Goal: Task Accomplishment & Management: Use online tool/utility

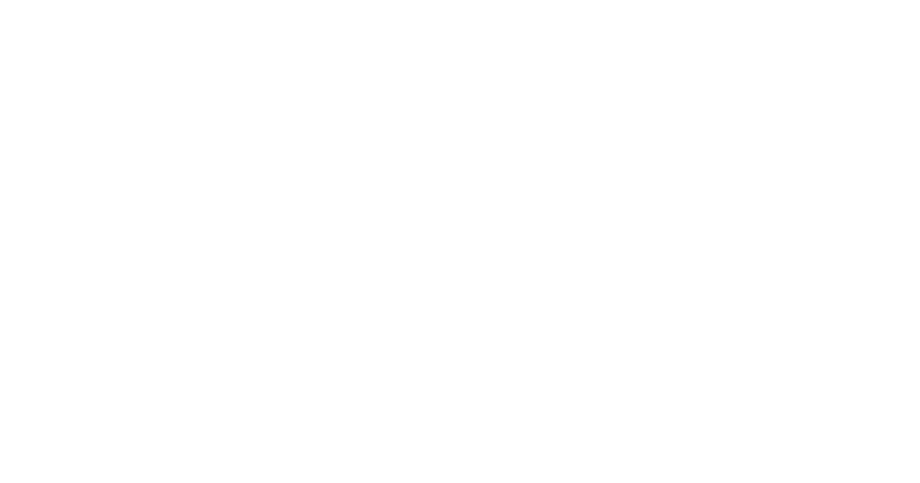
select select "Song"
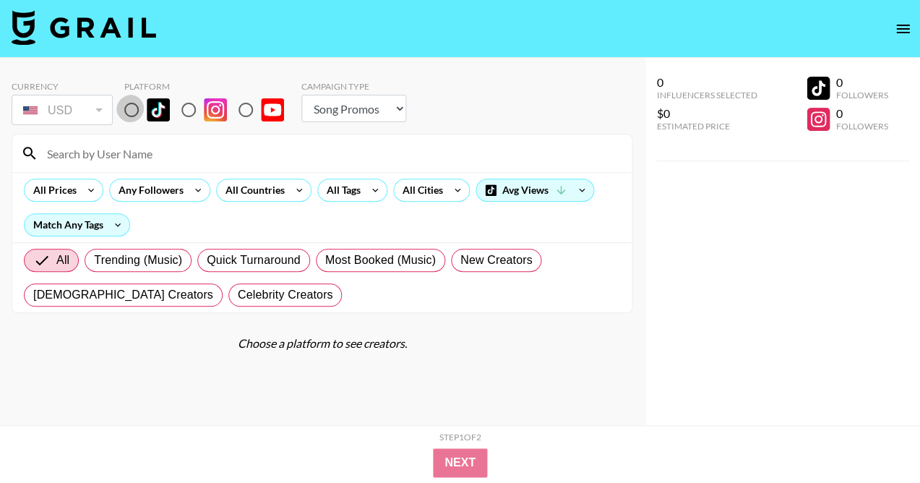
click at [129, 111] on input "radio" at bounding box center [131, 110] width 30 height 30
radio input "true"
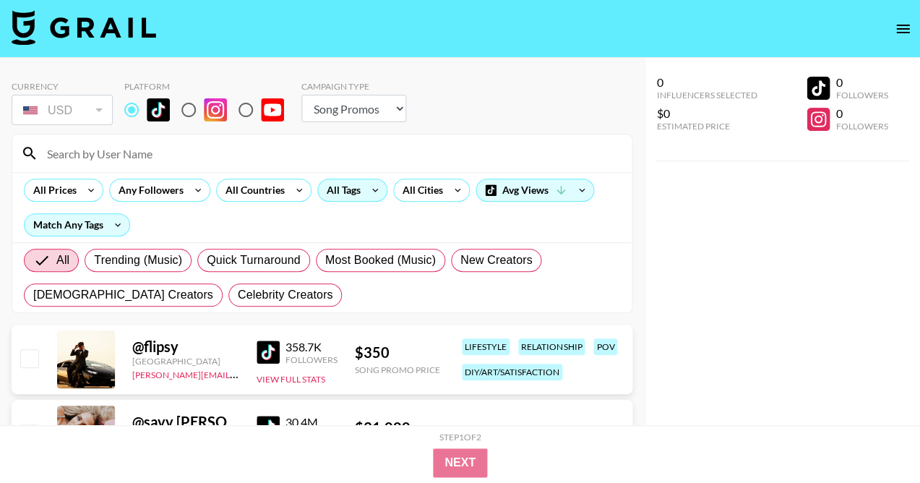
click at [351, 192] on div "All Tags" at bounding box center [341, 190] width 46 height 22
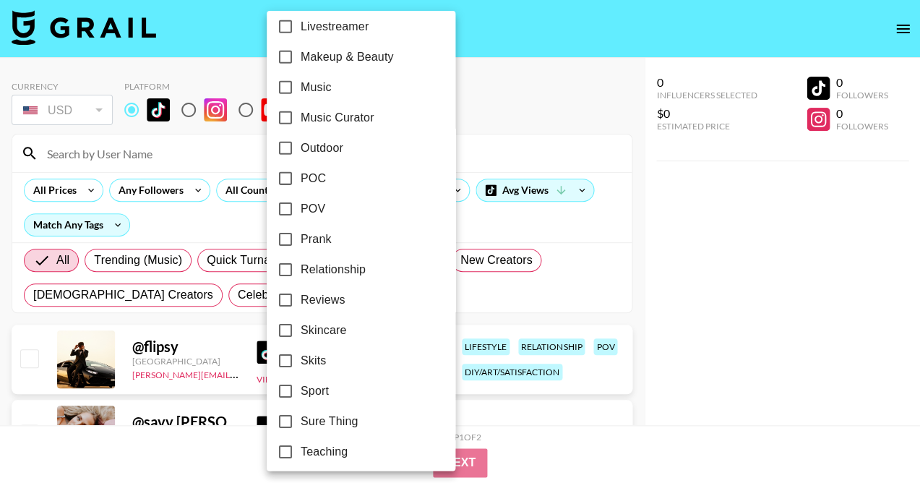
scroll to position [800, 0]
click at [480, 69] on div at bounding box center [460, 241] width 920 height 483
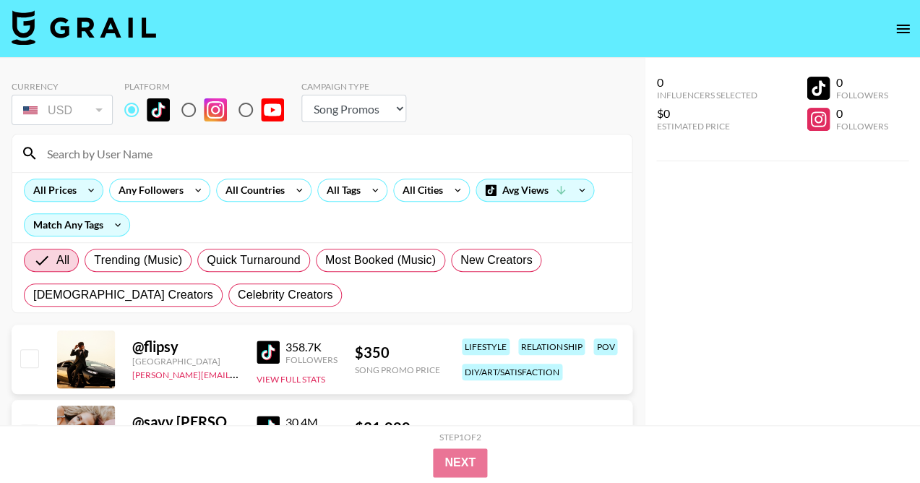
click at [95, 182] on icon at bounding box center [91, 190] width 23 height 22
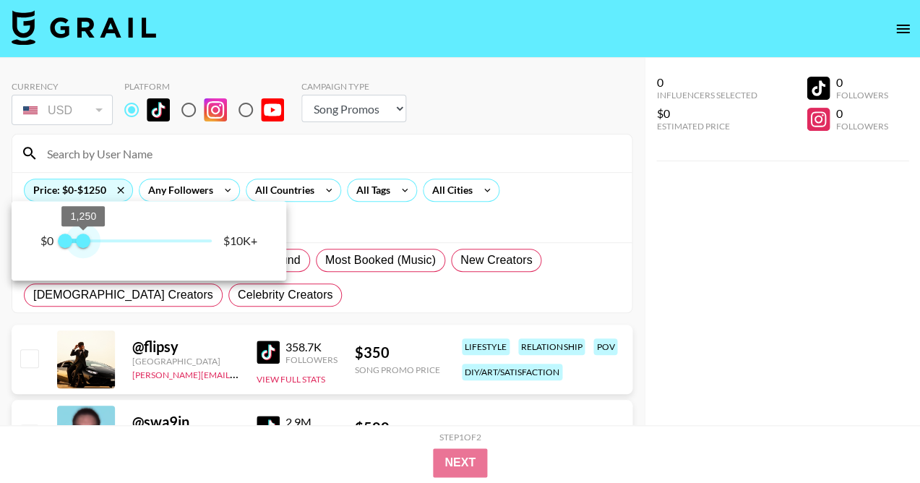
type input "1000"
drag, startPoint x: 210, startPoint y: 241, endPoint x: 81, endPoint y: 239, distance: 129.4
click at [81, 239] on span "1,000" at bounding box center [79, 241] width 14 height 14
click at [308, 147] on div at bounding box center [460, 241] width 920 height 483
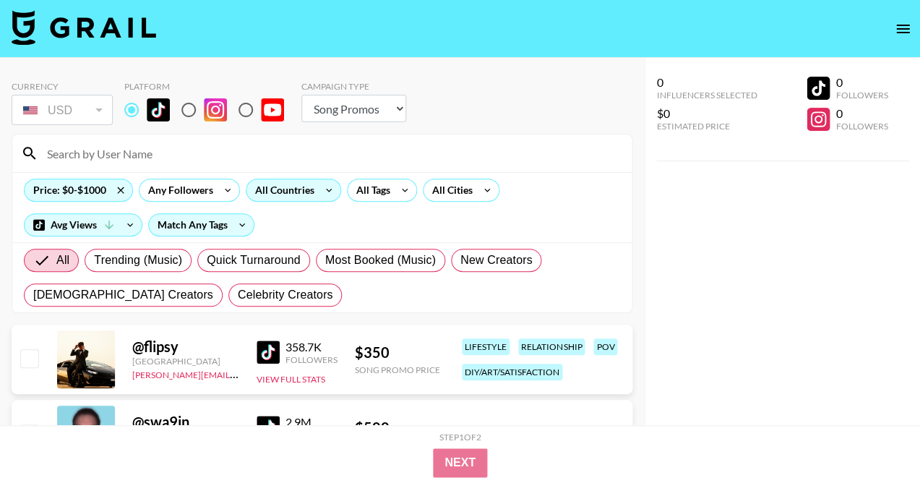
scroll to position [0, 0]
click at [307, 183] on div "All Countries" at bounding box center [282, 190] width 71 height 22
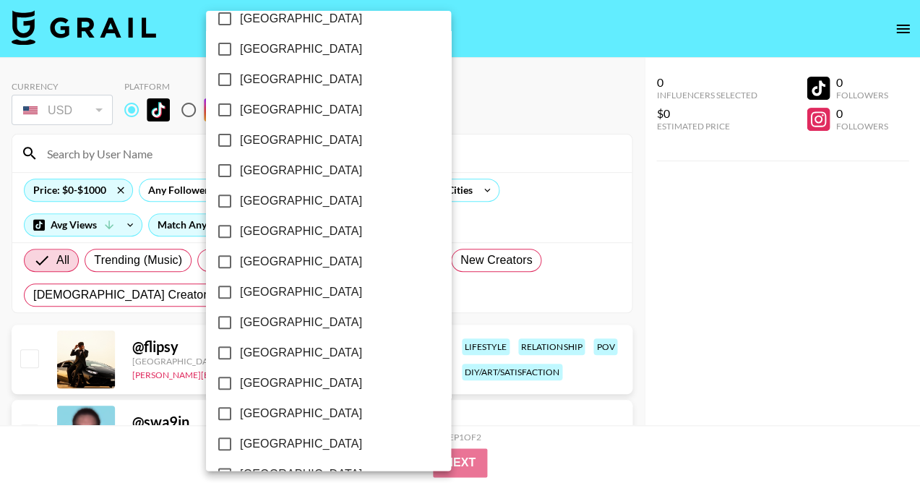
scroll to position [1081, 0]
checkbox input "true"
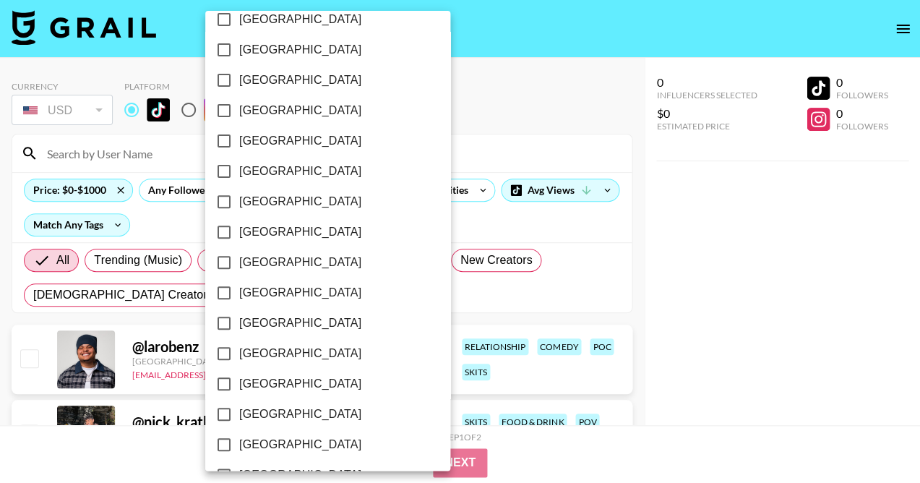
click at [515, 105] on div at bounding box center [460, 241] width 920 height 483
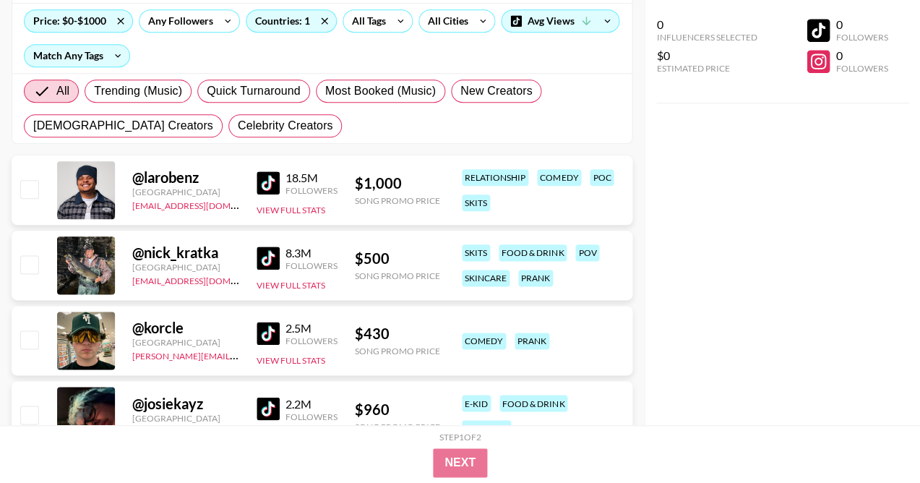
scroll to position [184, 0]
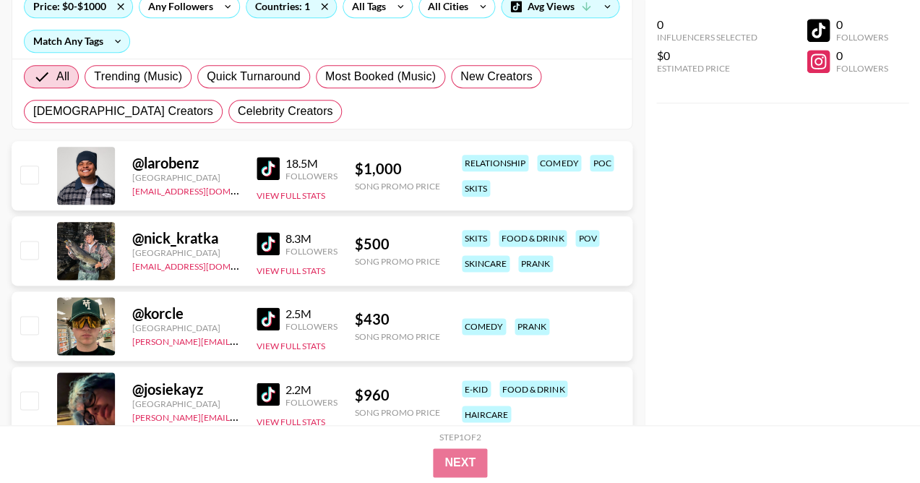
click at [279, 244] on link at bounding box center [271, 243] width 29 height 23
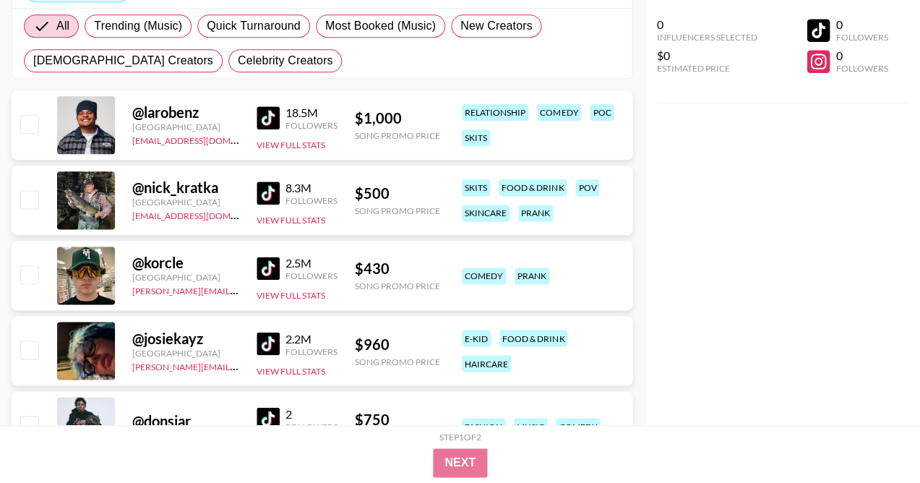
scroll to position [265, 0]
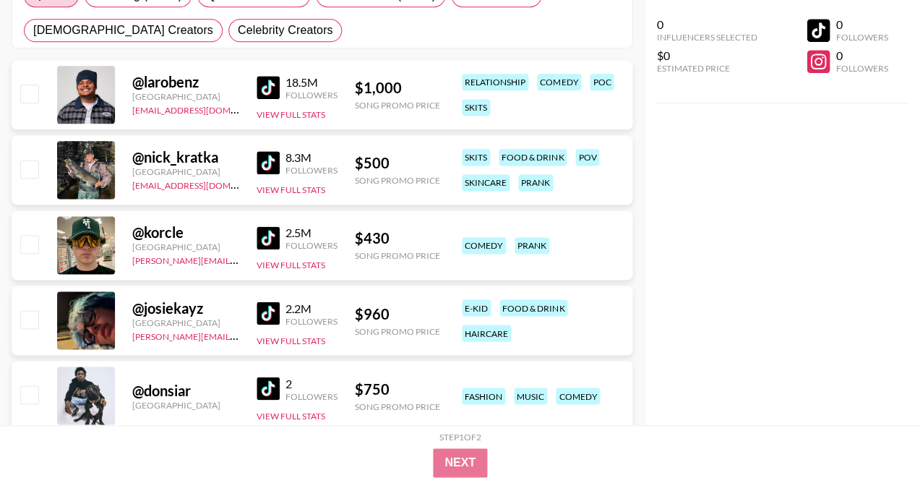
click at [261, 236] on img at bounding box center [268, 237] width 23 height 23
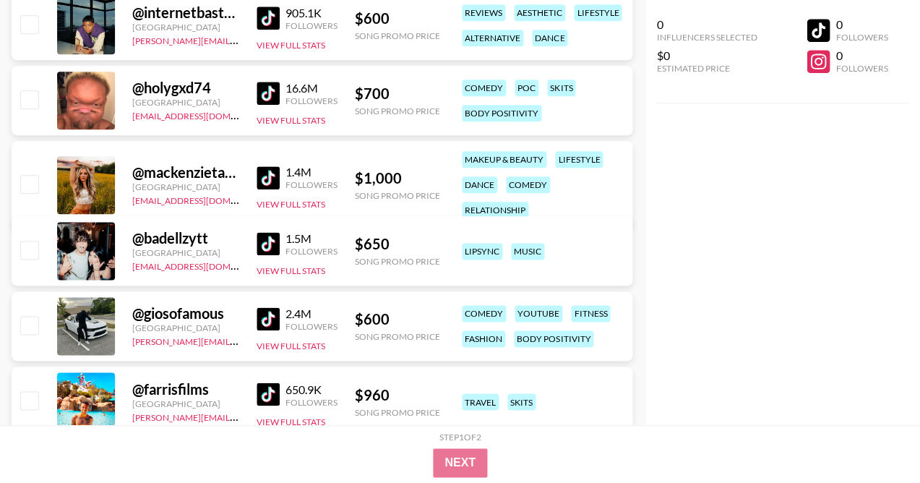
scroll to position [1322, 0]
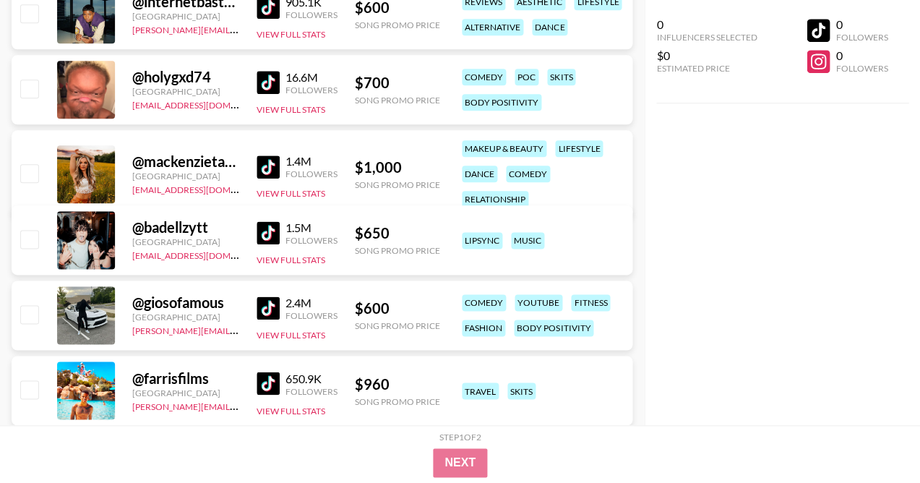
click at [275, 236] on img at bounding box center [268, 232] width 23 height 23
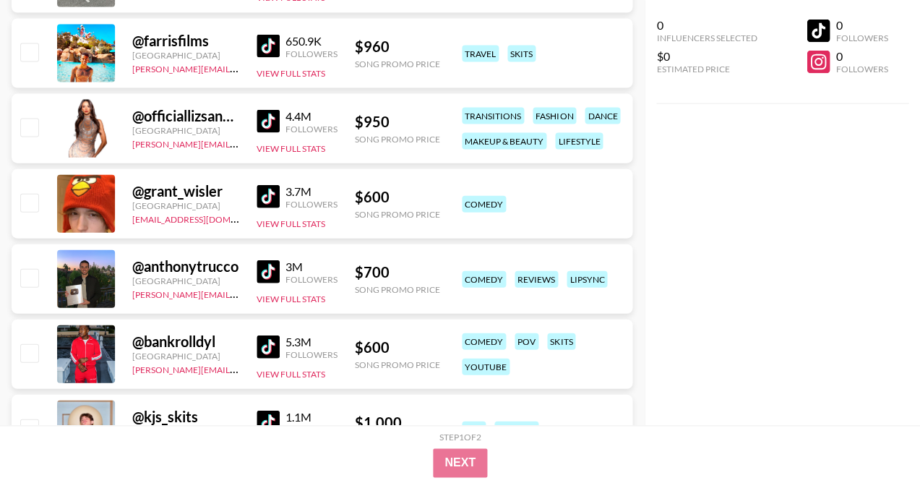
scroll to position [1661, 0]
click at [273, 187] on img at bounding box center [268, 195] width 23 height 23
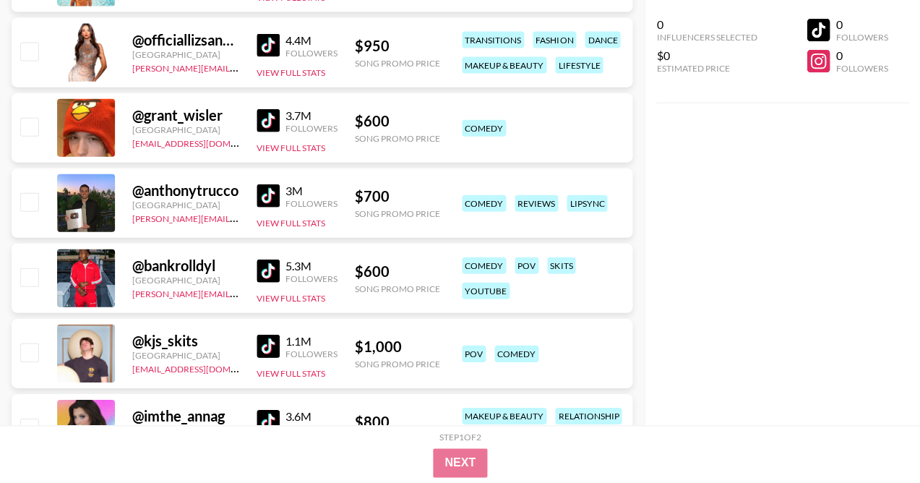
scroll to position [1763, 0]
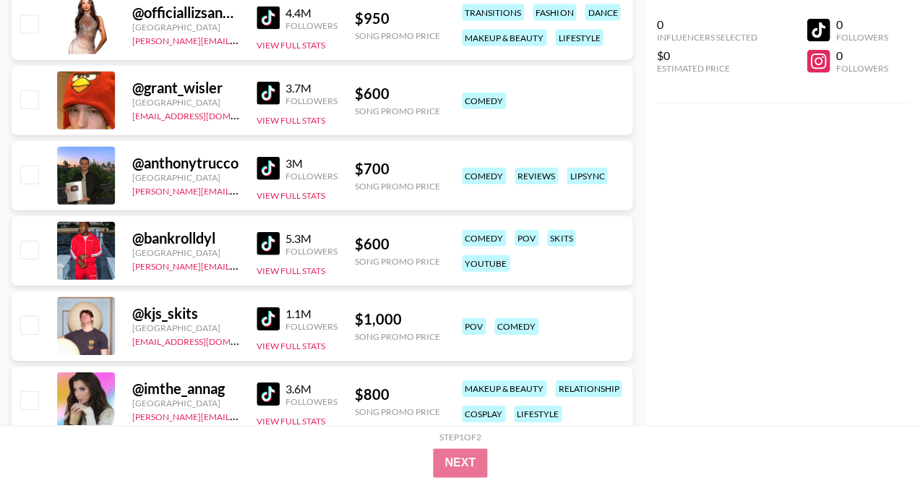
click at [265, 163] on img at bounding box center [268, 168] width 23 height 23
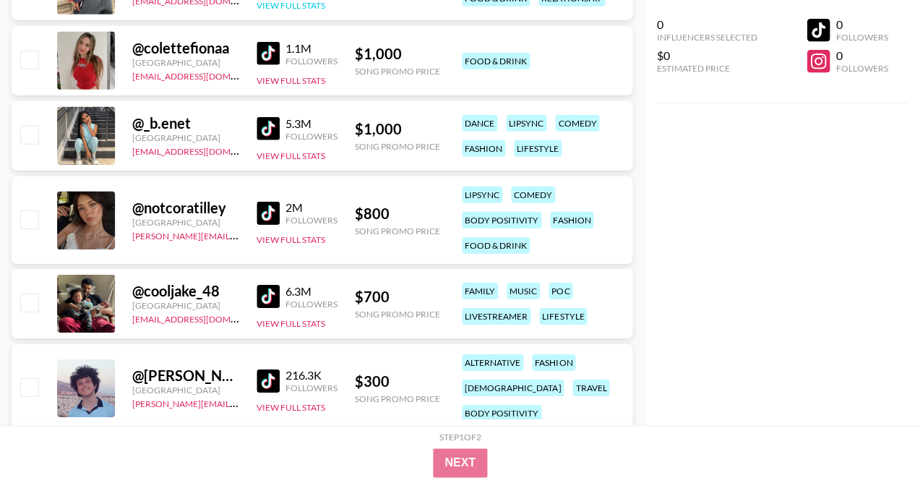
scroll to position [3003, 0]
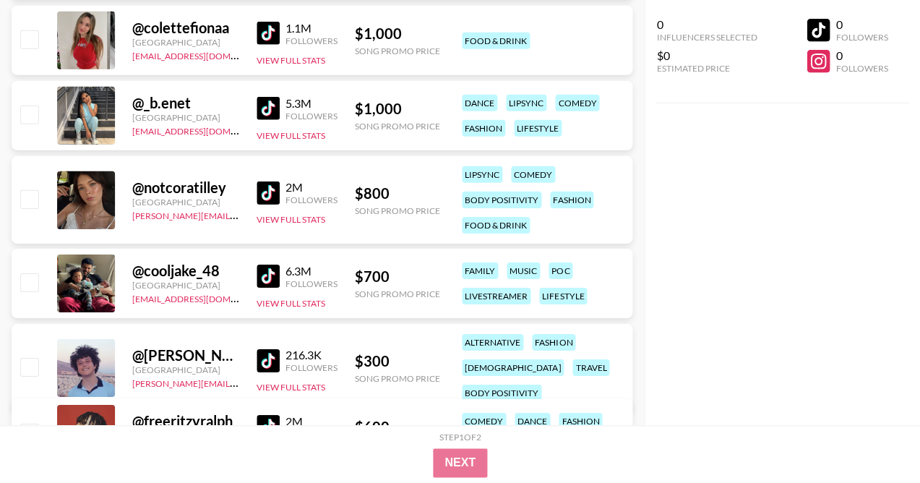
click at [274, 108] on img at bounding box center [268, 108] width 23 height 23
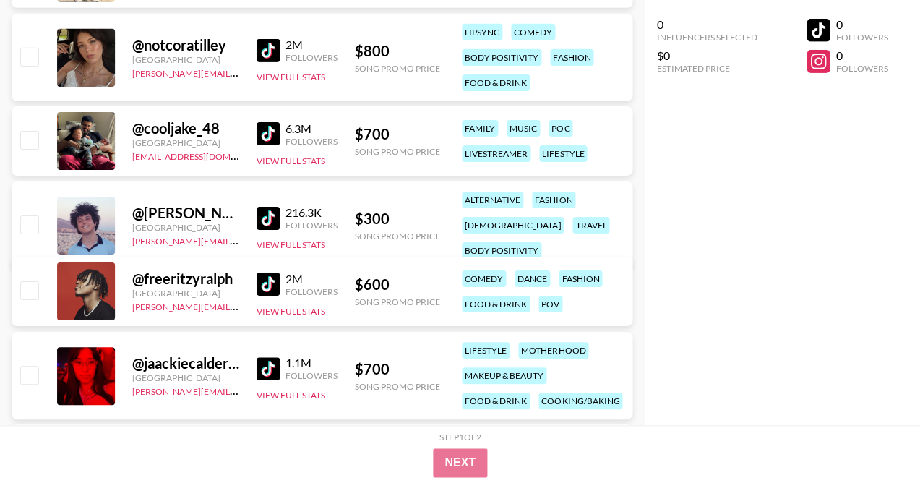
scroll to position [3146, 0]
click at [268, 286] on img at bounding box center [268, 283] width 23 height 23
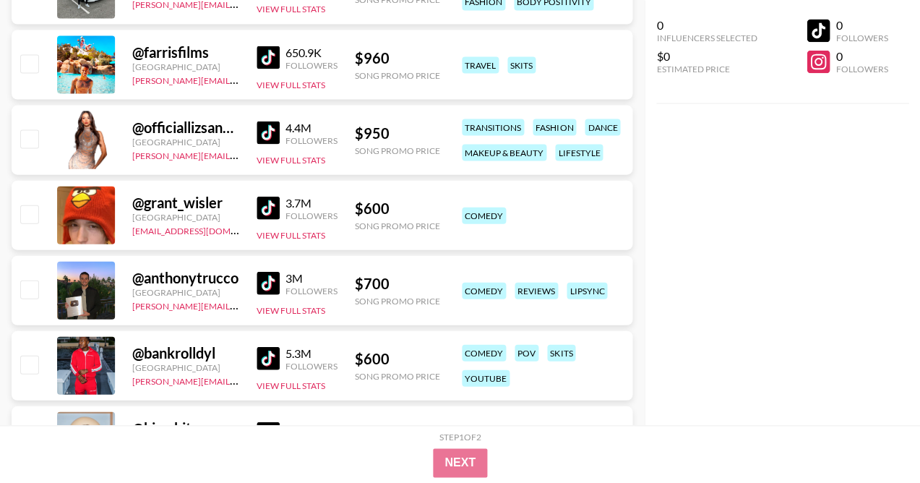
scroll to position [1645, 0]
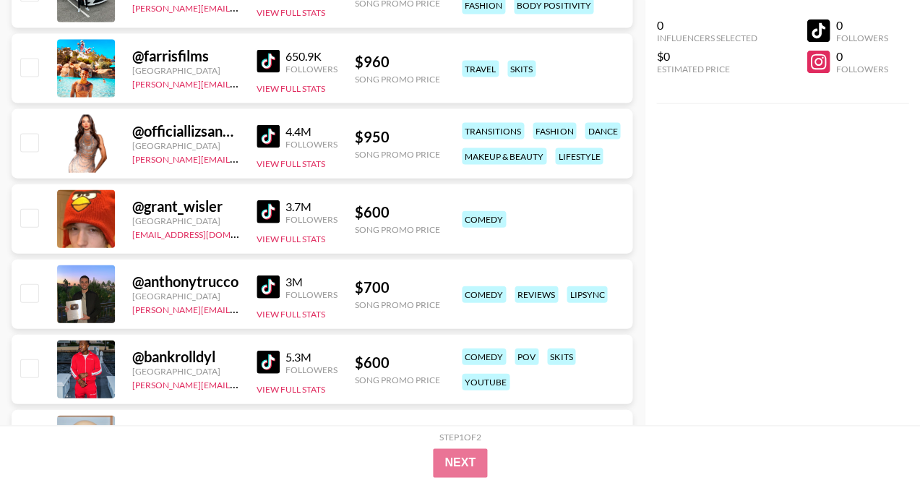
click at [265, 365] on img at bounding box center [268, 361] width 23 height 23
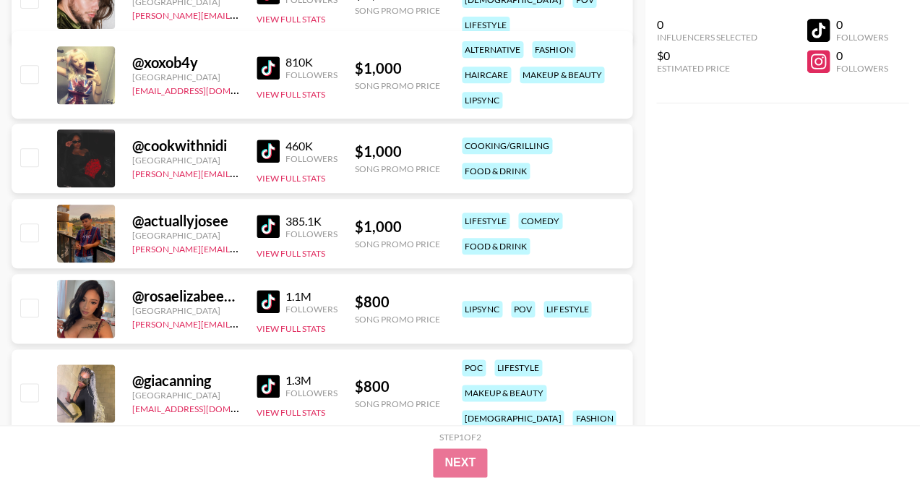
scroll to position [2524, 0]
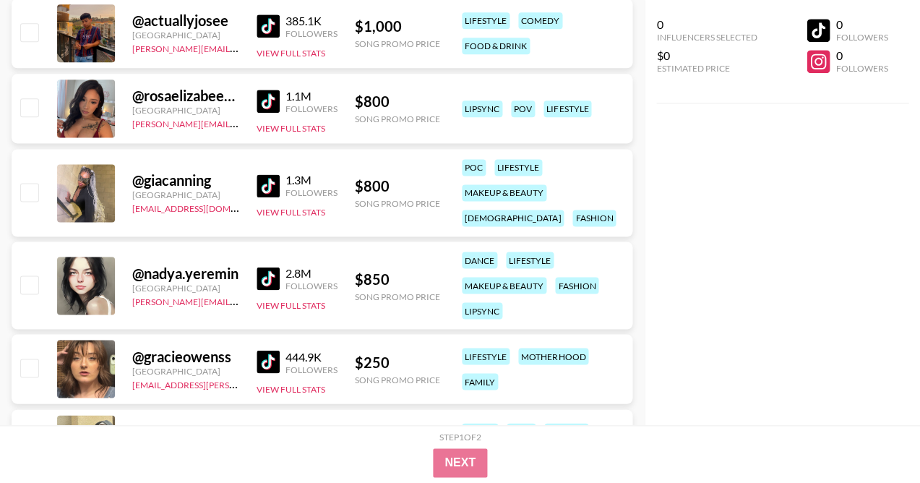
click at [275, 98] on img at bounding box center [268, 101] width 23 height 23
click at [751, 164] on div "0 Influencers Selected $0 Estimated Price 0 Followers 0 Followers" at bounding box center [782, 212] width 276 height 425
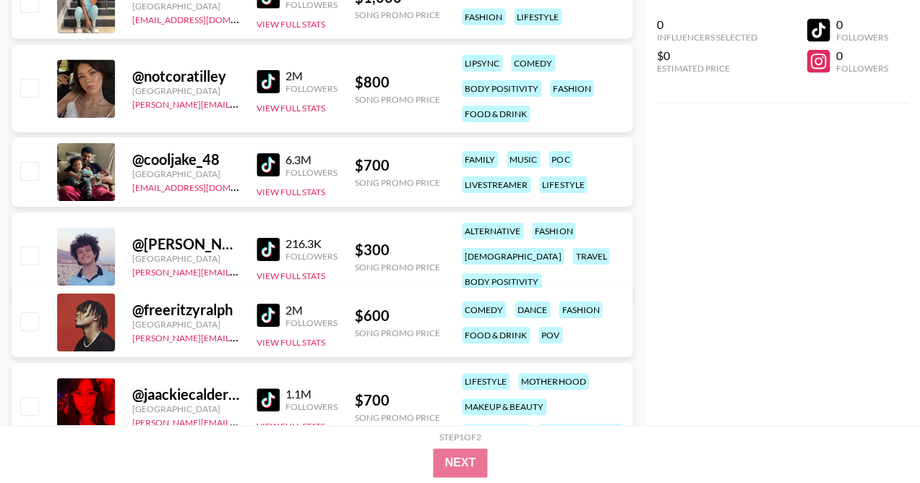
scroll to position [3041, 0]
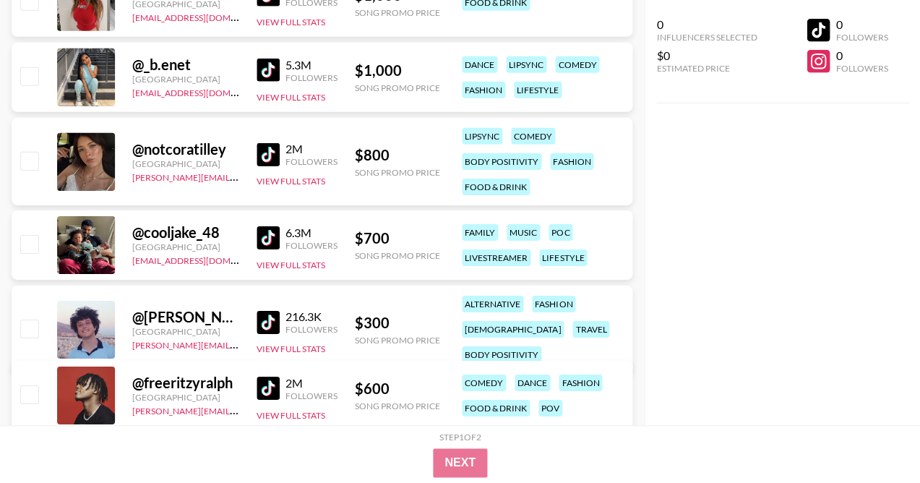
click at [279, 67] on link at bounding box center [271, 70] width 29 height 23
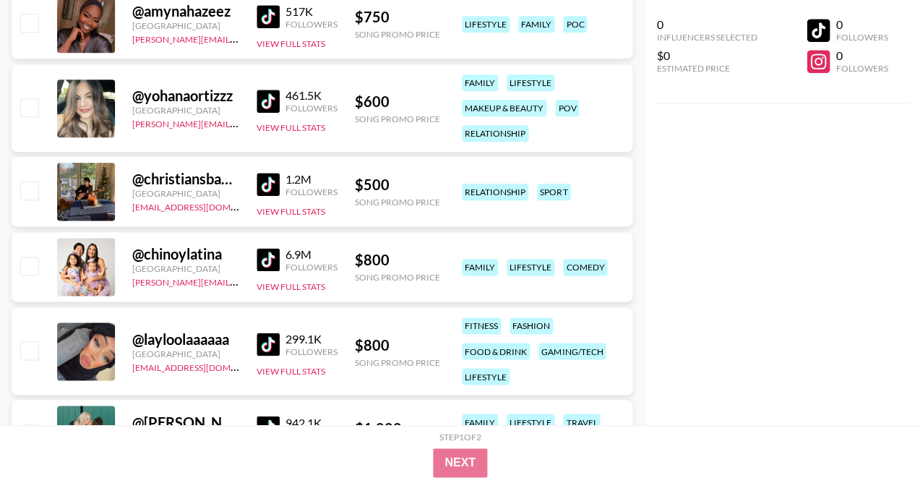
scroll to position [4449, 0]
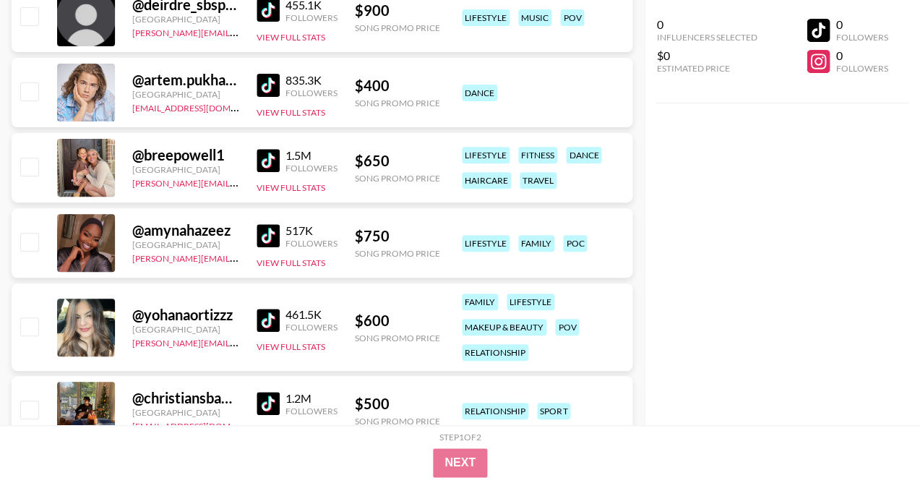
click at [271, 85] on img at bounding box center [268, 85] width 23 height 23
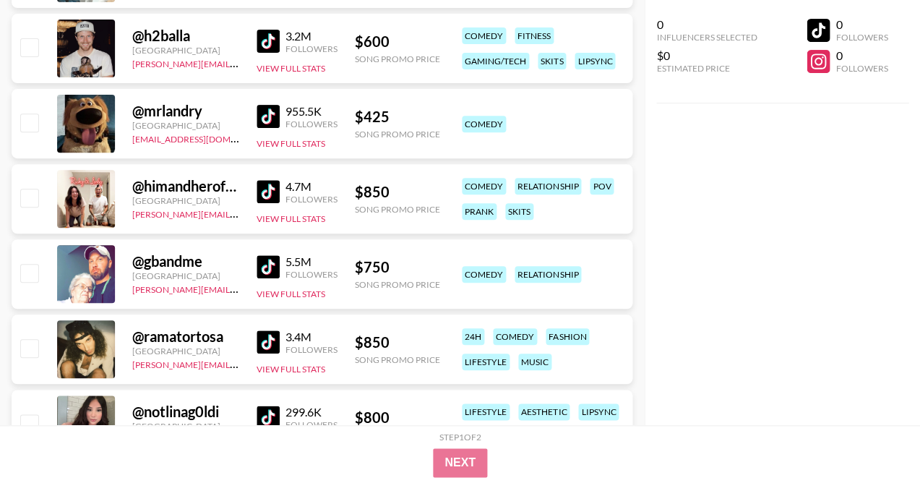
scroll to position [5709, 0]
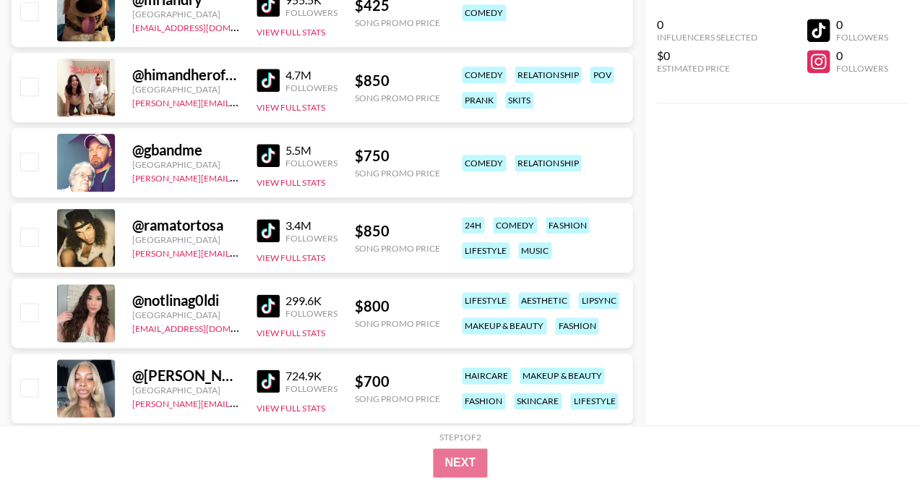
click at [275, 164] on img at bounding box center [268, 155] width 23 height 23
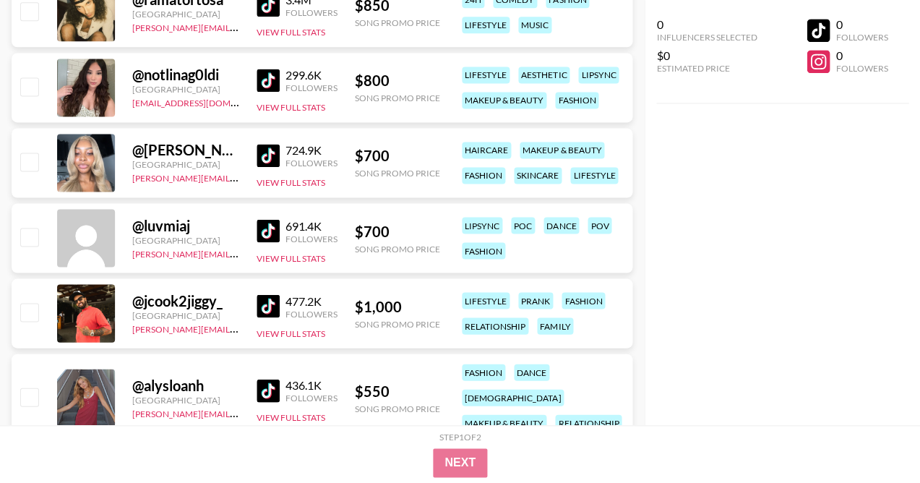
scroll to position [5938, 0]
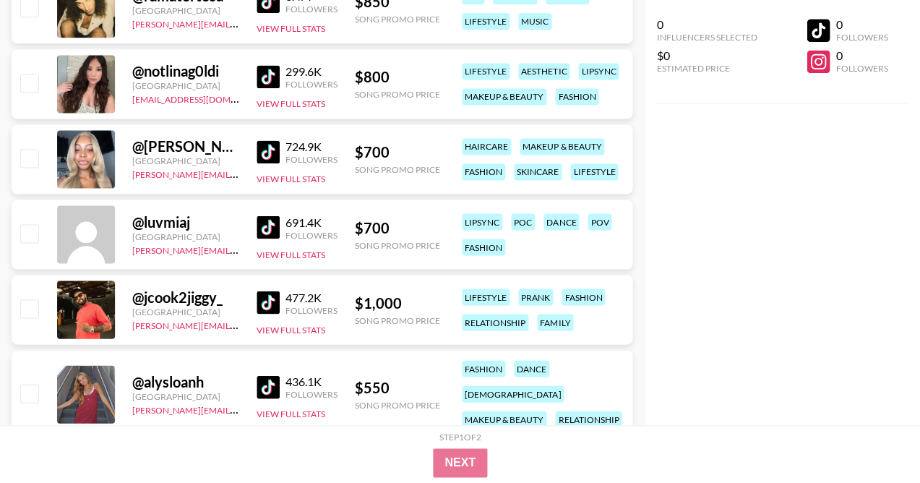
click at [266, 149] on img at bounding box center [268, 151] width 23 height 23
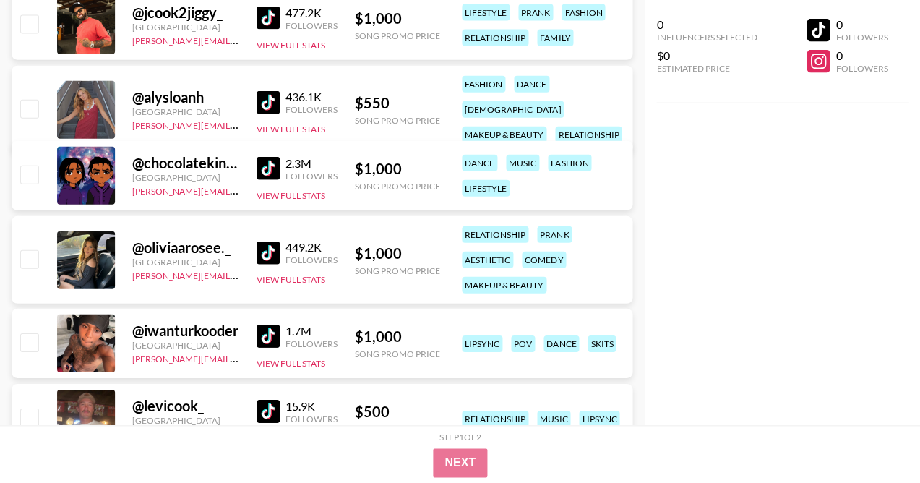
scroll to position [6437, 0]
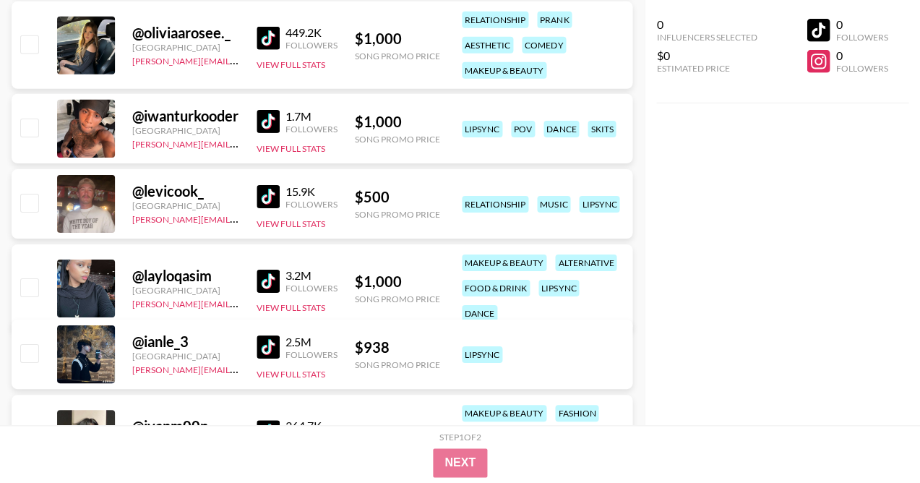
click at [272, 118] on img at bounding box center [268, 121] width 23 height 23
click at [279, 197] on link at bounding box center [271, 196] width 29 height 23
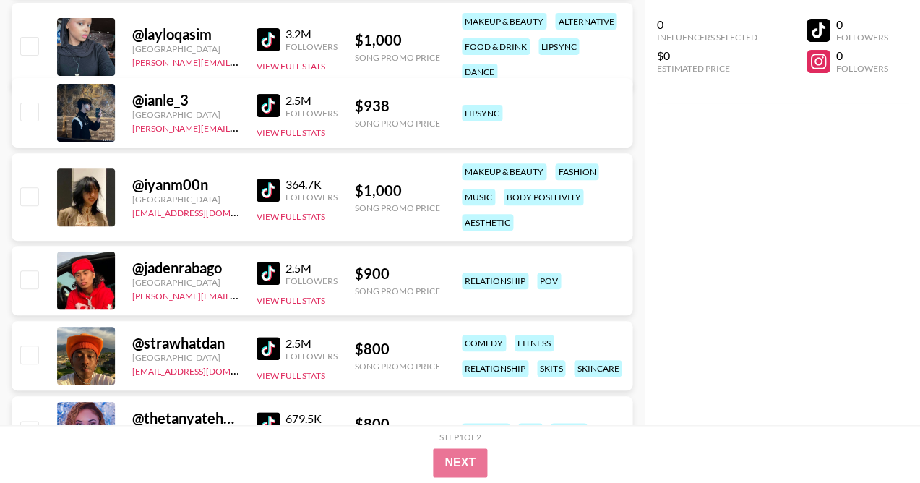
scroll to position [6854, 0]
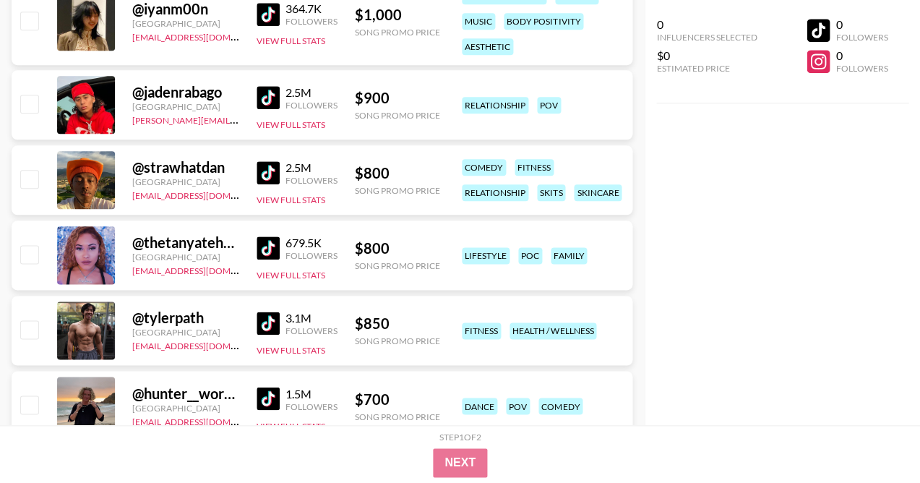
click at [261, 170] on img at bounding box center [268, 172] width 23 height 23
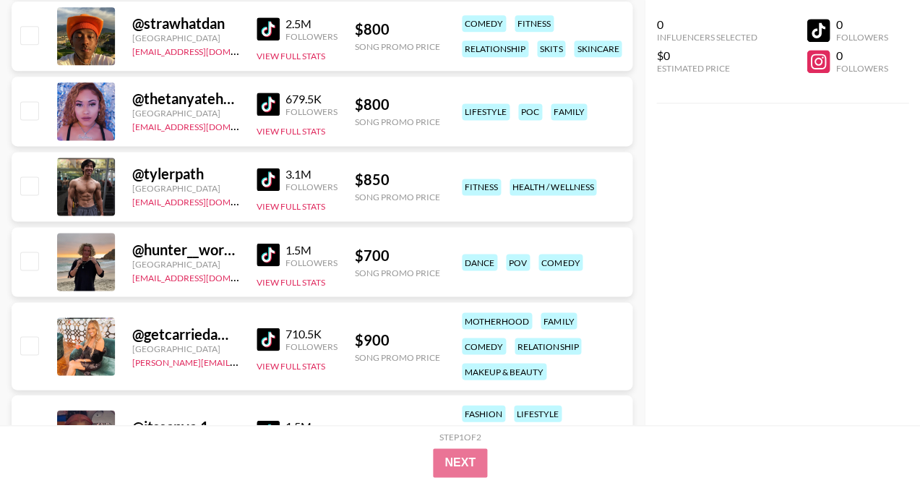
scroll to position [6999, 0]
click at [275, 260] on img at bounding box center [268, 253] width 23 height 23
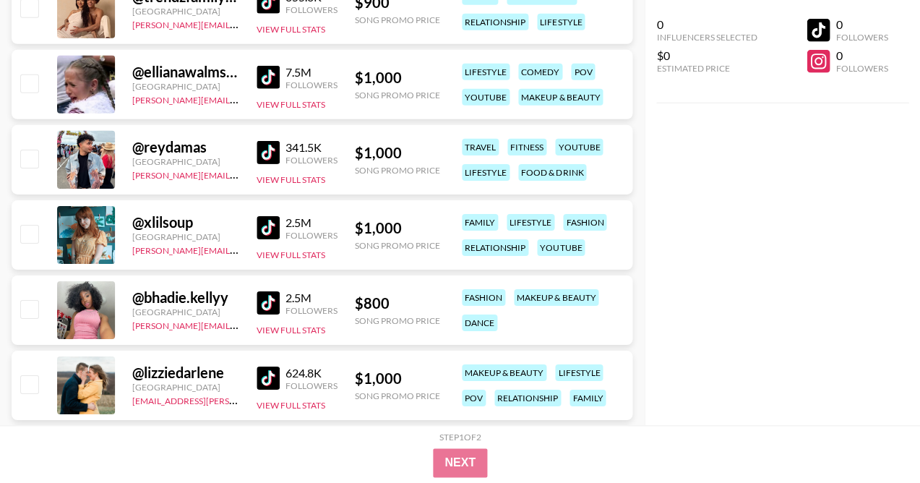
scroll to position [7514, 0]
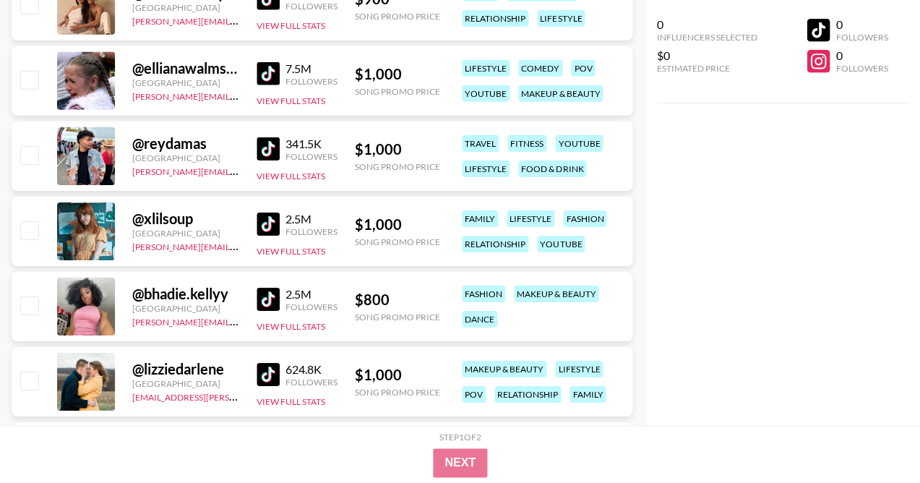
click at [264, 145] on img at bounding box center [268, 148] width 23 height 23
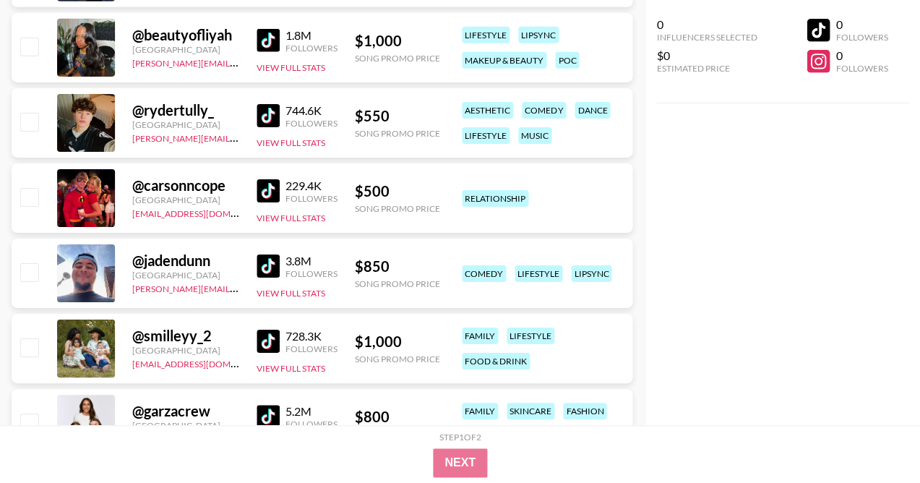
scroll to position [8790, 0]
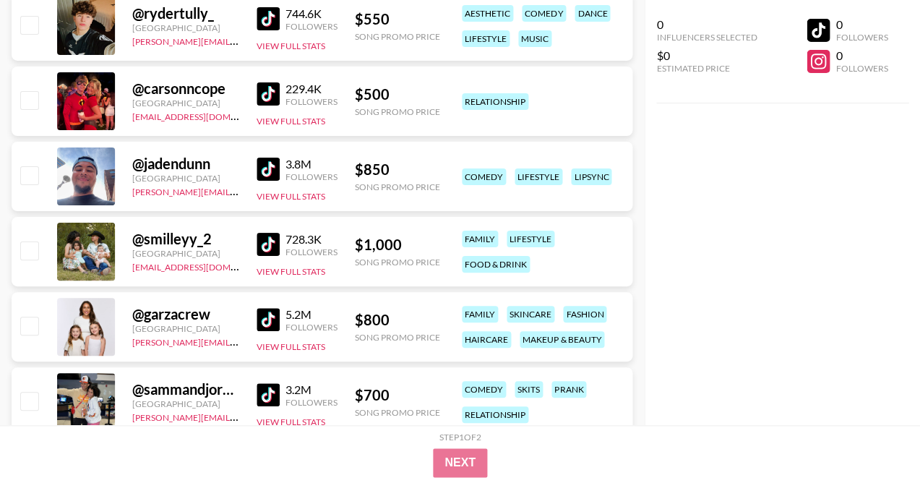
click at [259, 242] on img at bounding box center [268, 244] width 23 height 23
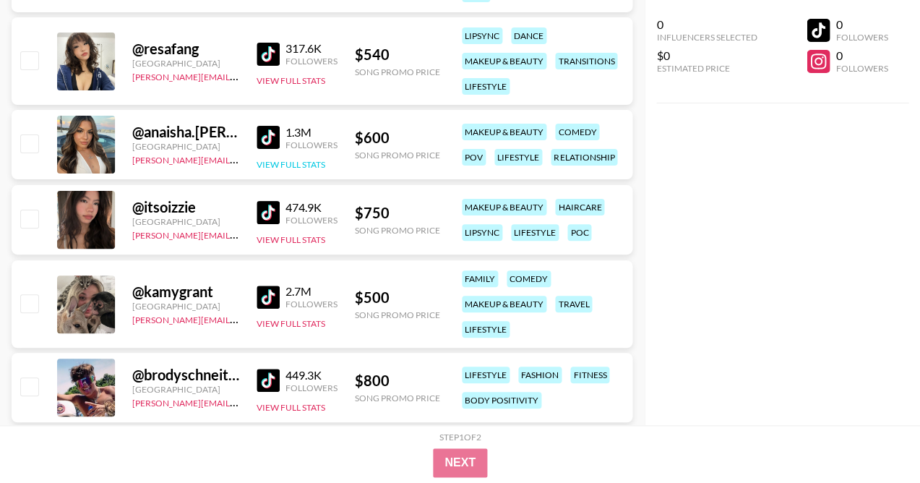
scroll to position [10054, 0]
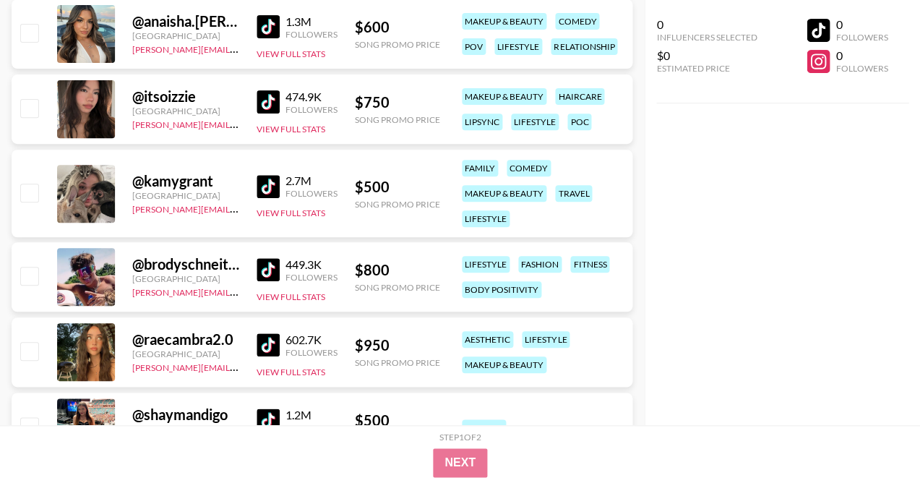
click at [268, 265] on img at bounding box center [268, 269] width 23 height 23
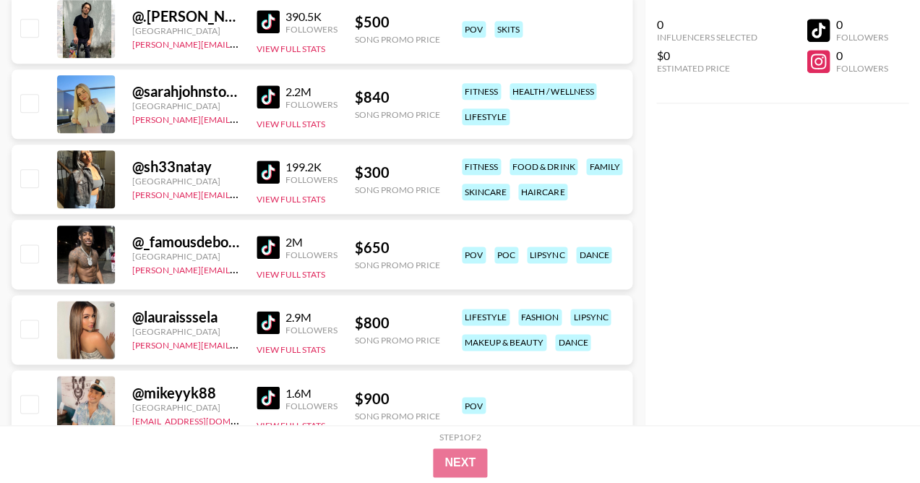
scroll to position [16881, 0]
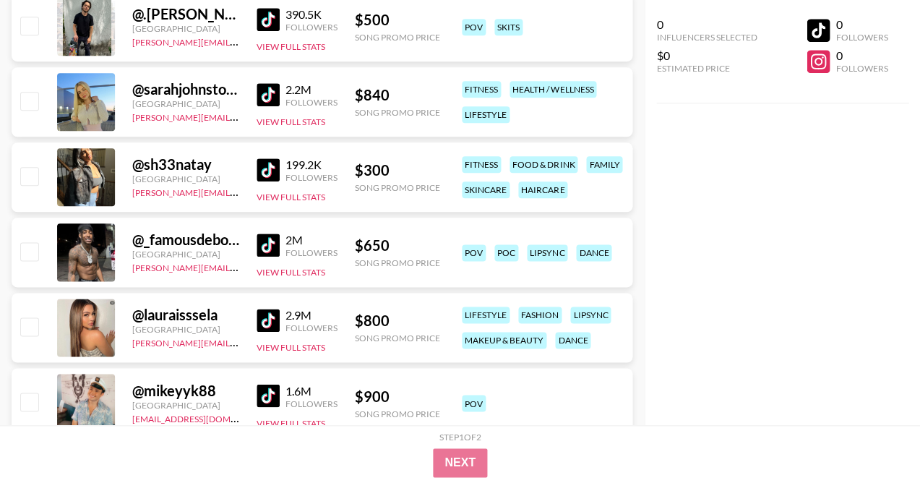
click at [272, 90] on img at bounding box center [268, 94] width 23 height 23
click at [279, 250] on link at bounding box center [271, 245] width 29 height 23
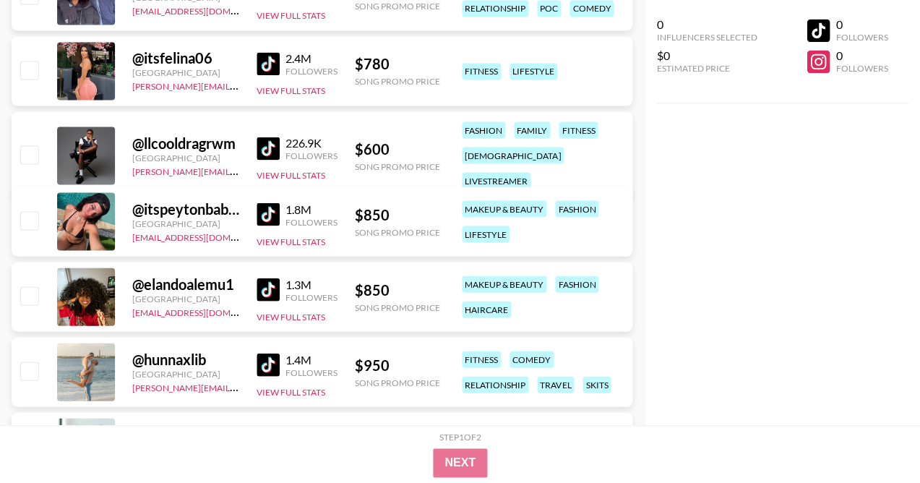
scroll to position [18316, 0]
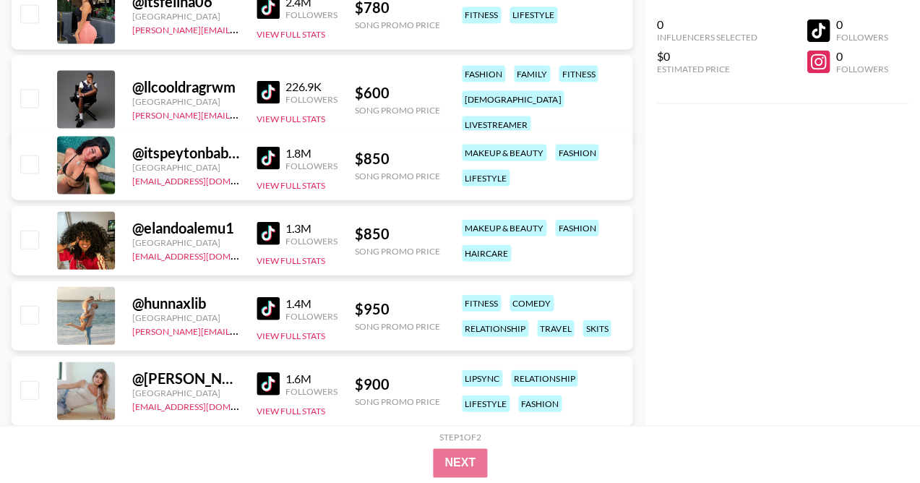
click at [270, 228] on img at bounding box center [268, 232] width 23 height 23
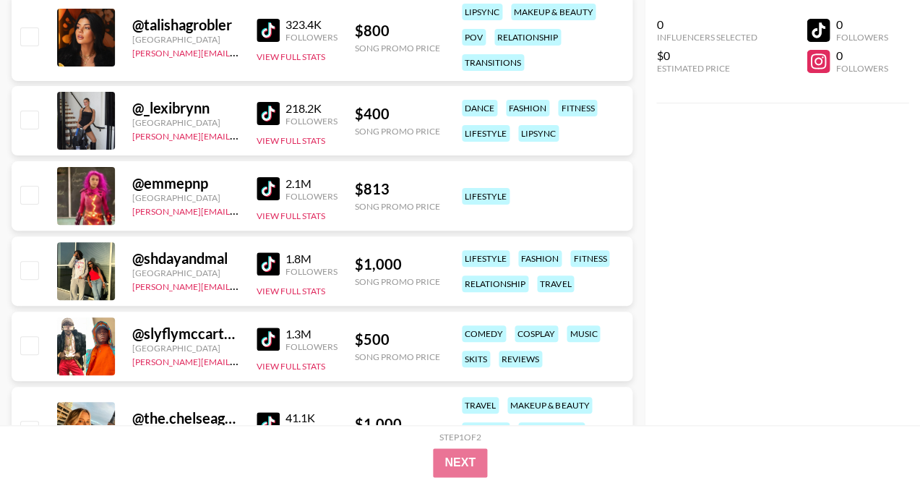
scroll to position [17945, 0]
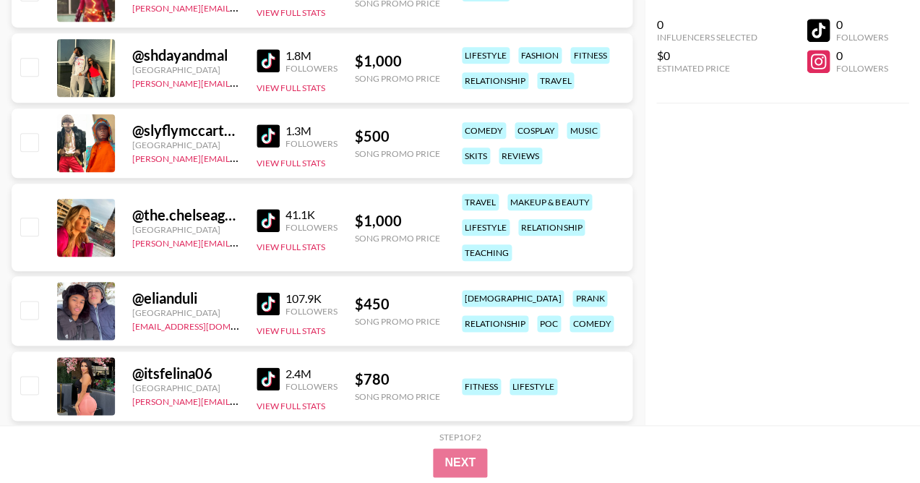
click at [275, 135] on img at bounding box center [268, 135] width 23 height 23
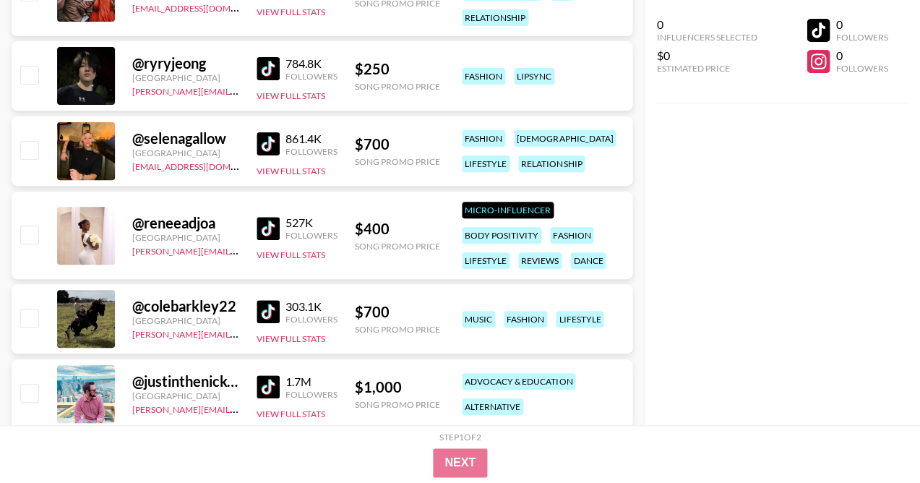
scroll to position [21126, 0]
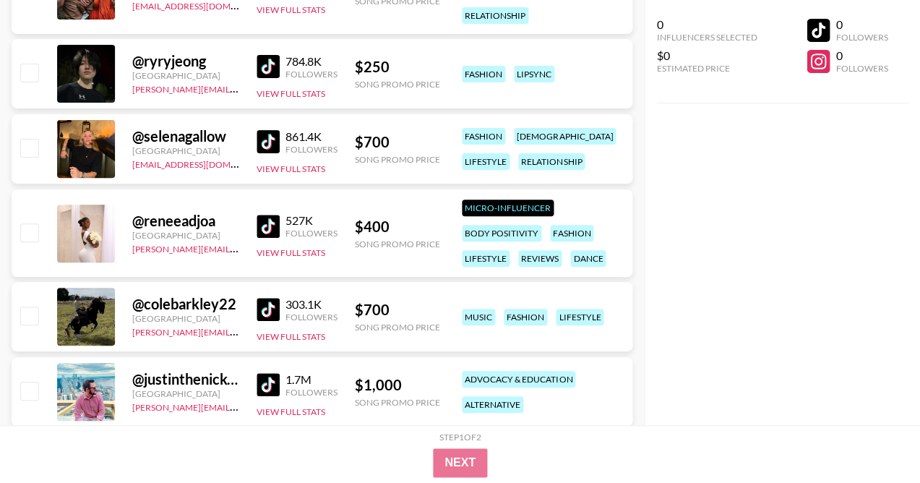
click at [265, 312] on img at bounding box center [268, 309] width 23 height 23
drag, startPoint x: 236, startPoint y: 308, endPoint x: 125, endPoint y: 309, distance: 110.6
click at [125, 309] on div "@ colebarkley22 [GEOGRAPHIC_DATA] [PERSON_NAME][EMAIL_ADDRESS][DOMAIN_NAME] 303…" at bounding box center [322, 316] width 621 height 69
copy div "@ colebarkley22"
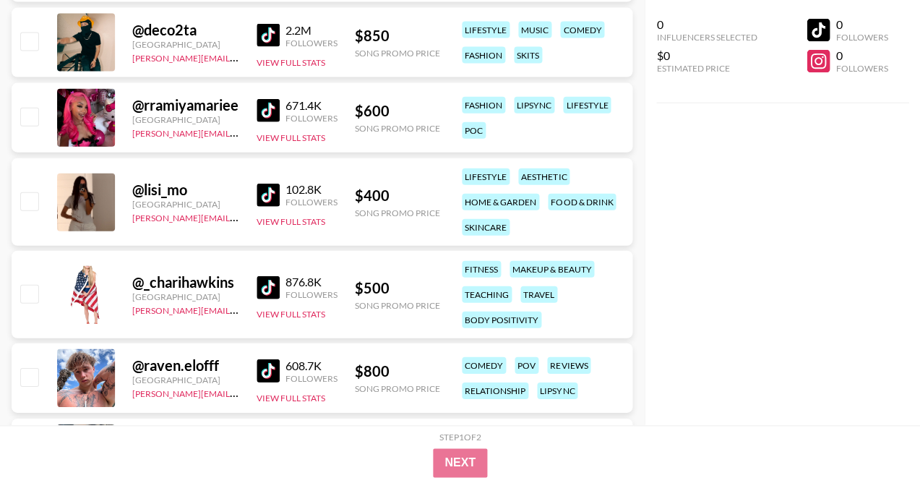
scroll to position [22916, 0]
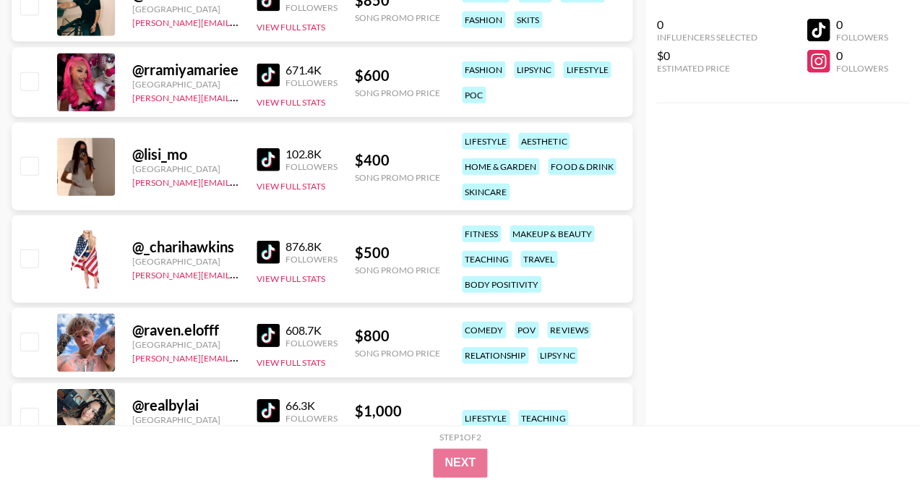
click at [268, 257] on img at bounding box center [268, 252] width 23 height 23
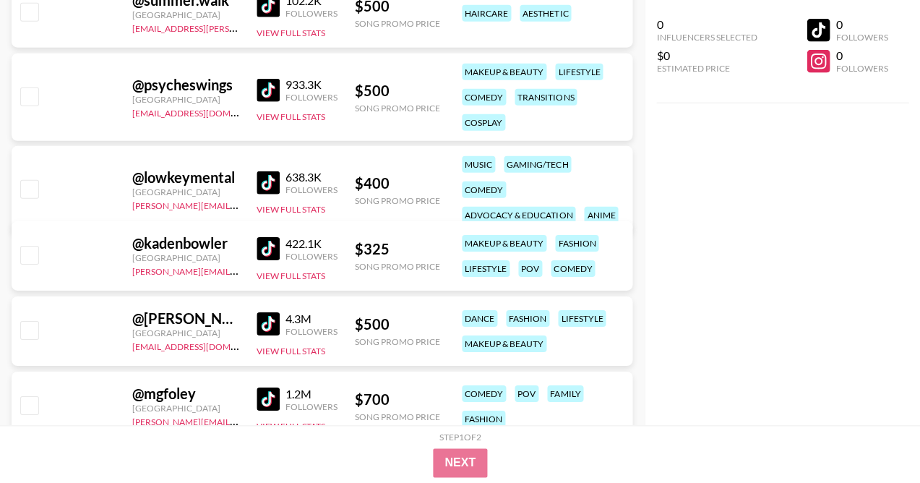
scroll to position [29689, 0]
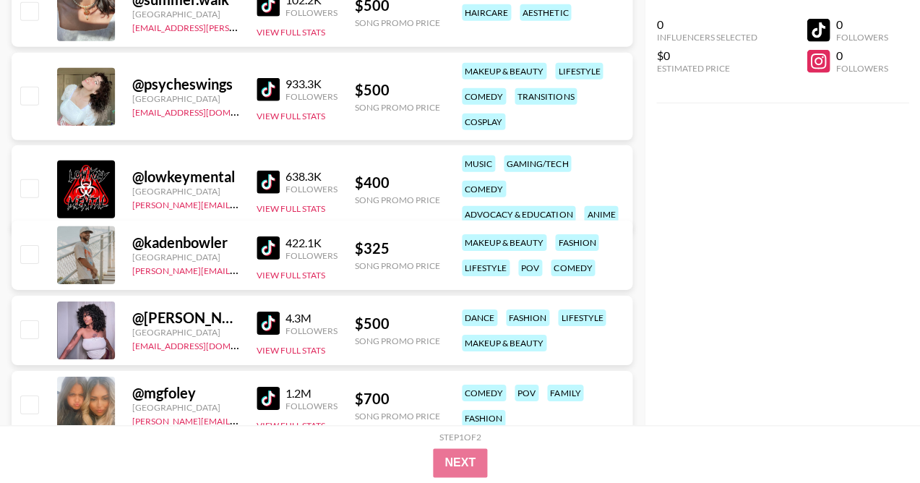
click at [265, 241] on img at bounding box center [268, 247] width 23 height 23
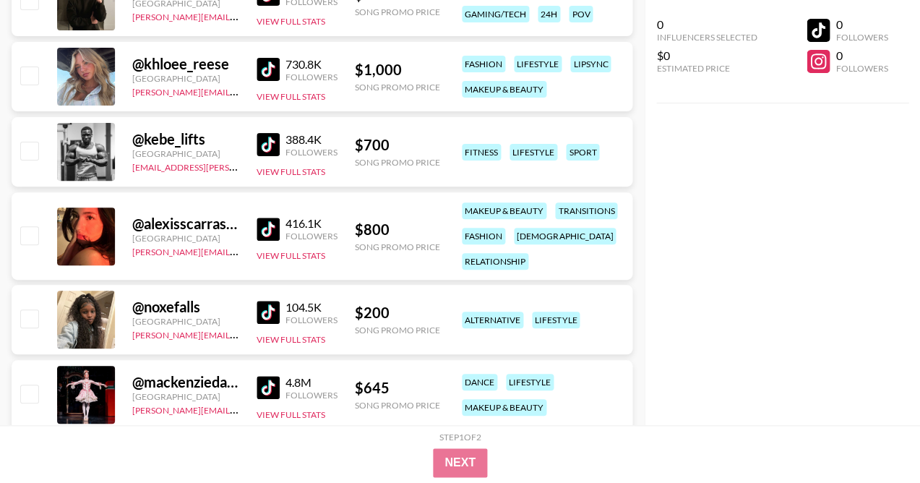
scroll to position [32432, 0]
